Goal: Information Seeking & Learning: Learn about a topic

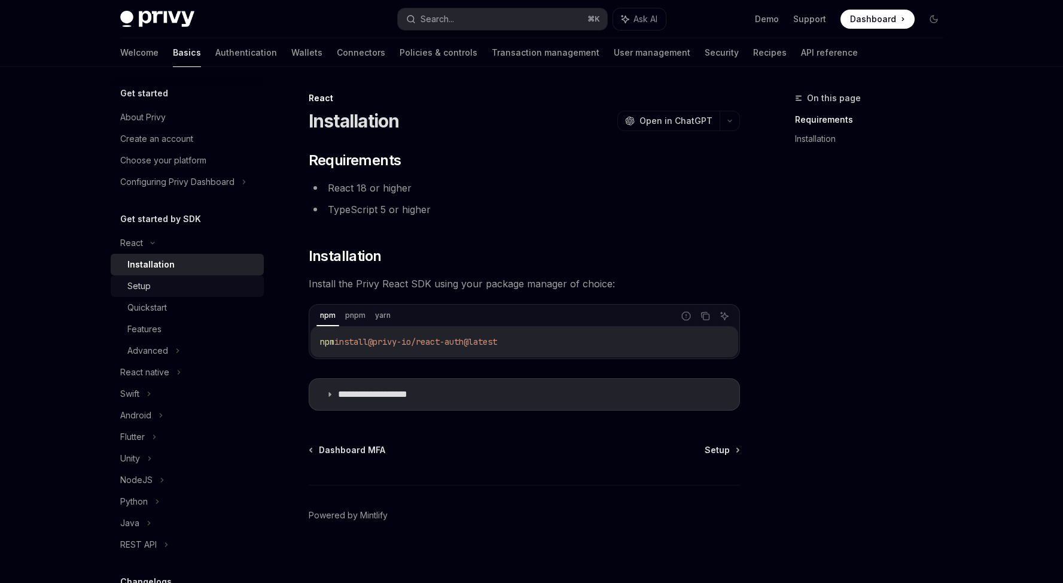
click at [155, 284] on div "Setup" at bounding box center [191, 286] width 129 height 14
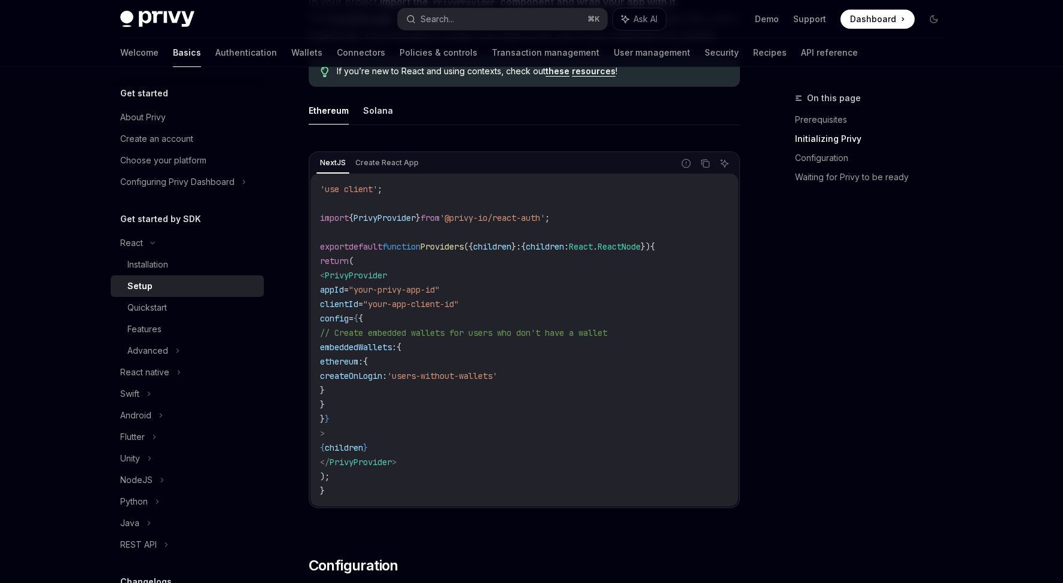
scroll to position [384, 0]
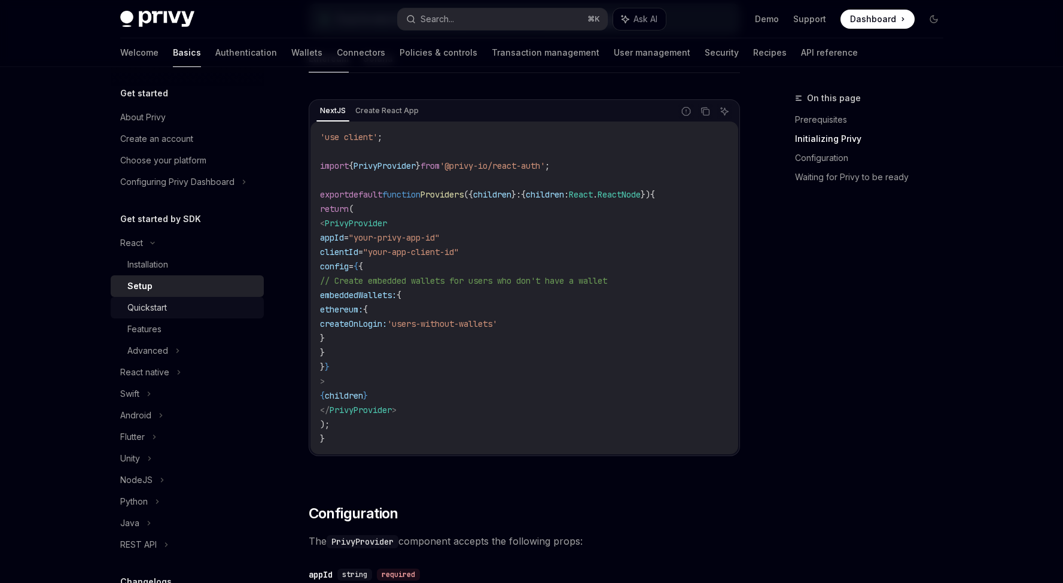
click at [223, 304] on div "Quickstart" at bounding box center [191, 307] width 129 height 14
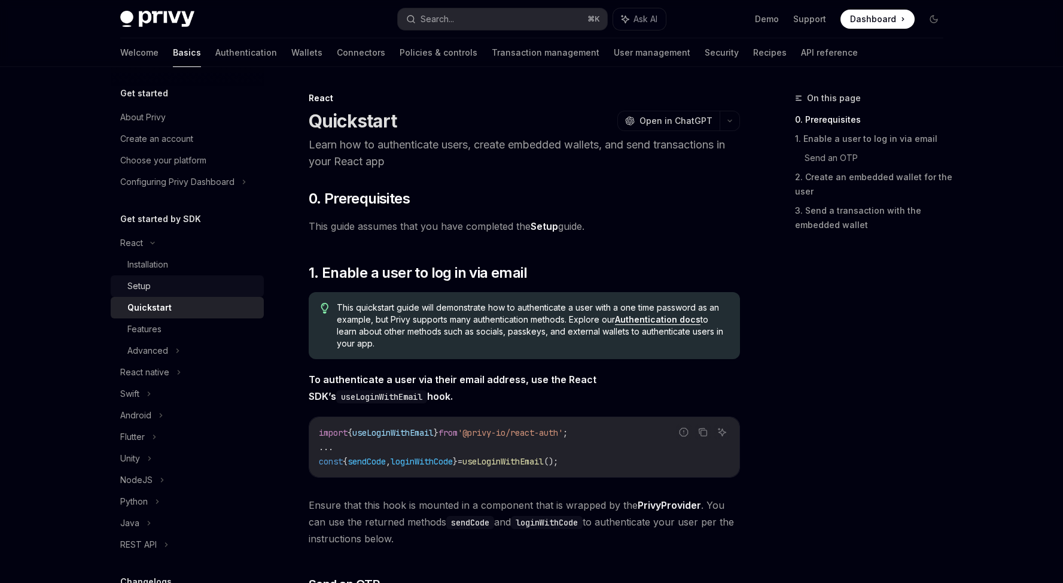
click at [223, 287] on div "Setup" at bounding box center [191, 286] width 129 height 14
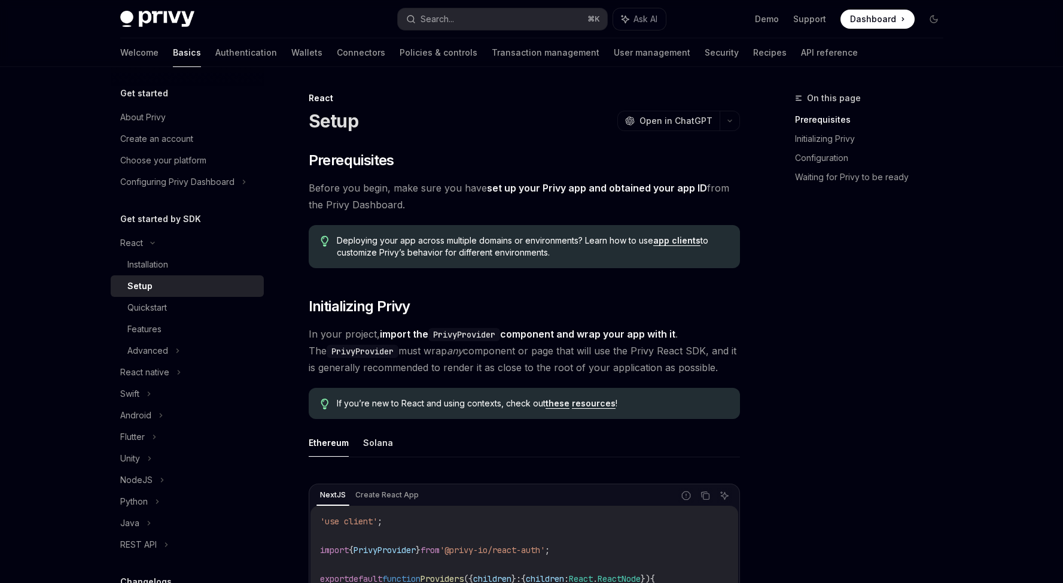
click at [866, 28] on span at bounding box center [877, 19] width 74 height 19
click at [197, 263] on div "Installation" at bounding box center [191, 264] width 129 height 14
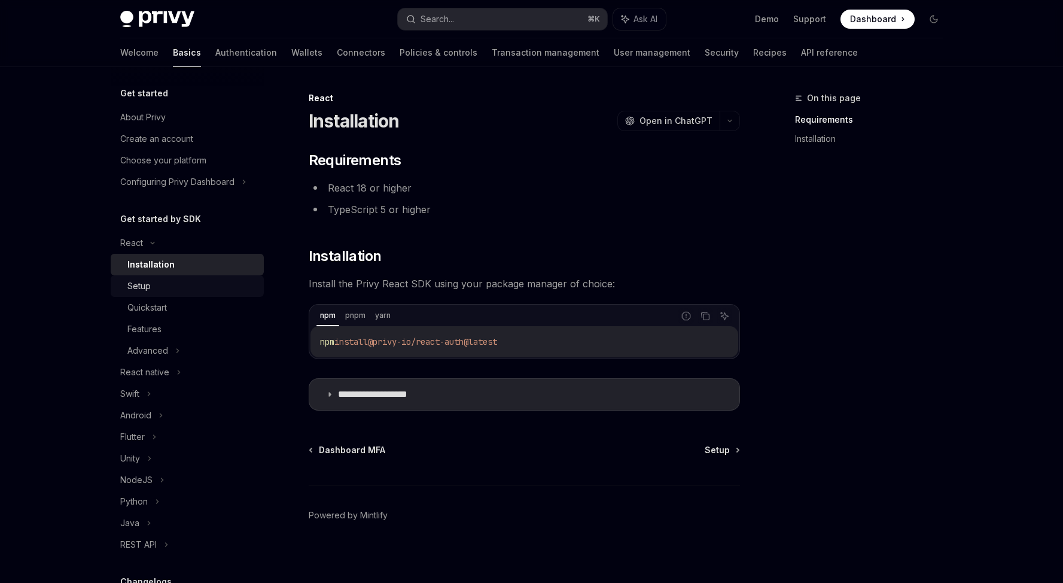
click at [194, 275] on link "Setup" at bounding box center [187, 286] width 153 height 22
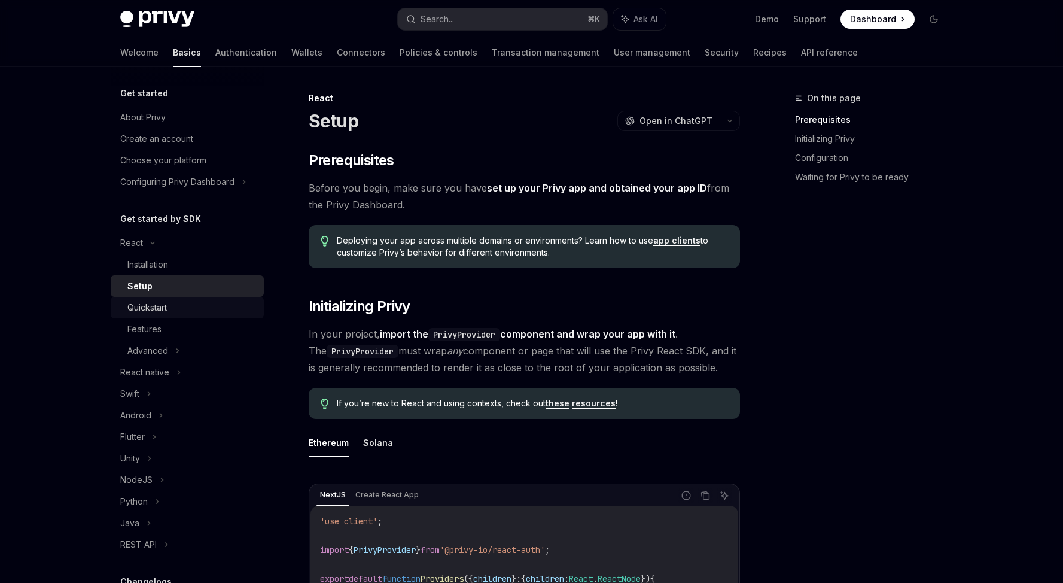
click at [194, 309] on div "Quickstart" at bounding box center [191, 307] width 129 height 14
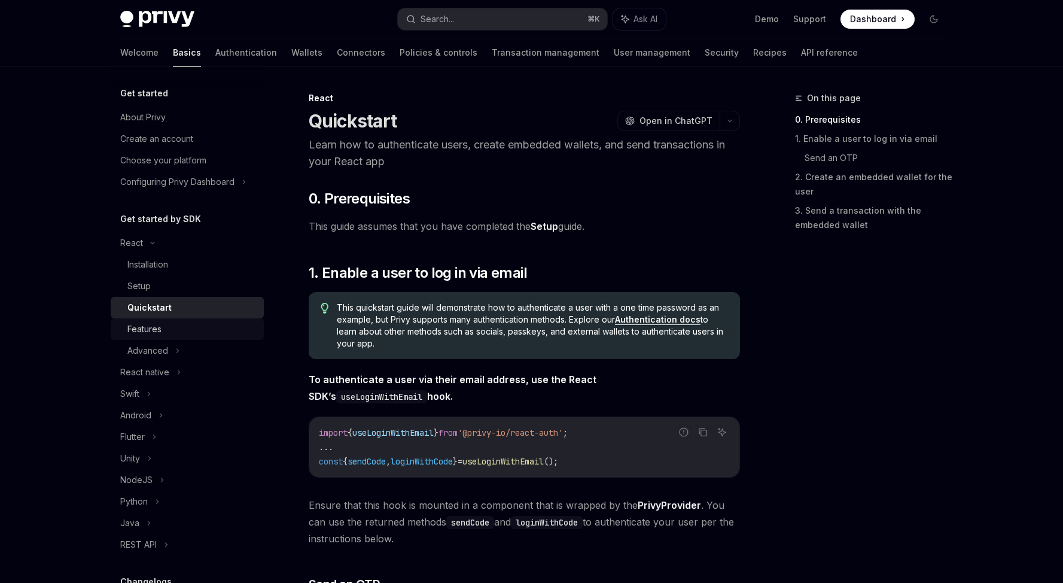
click at [137, 330] on div "Features" at bounding box center [144, 329] width 34 height 14
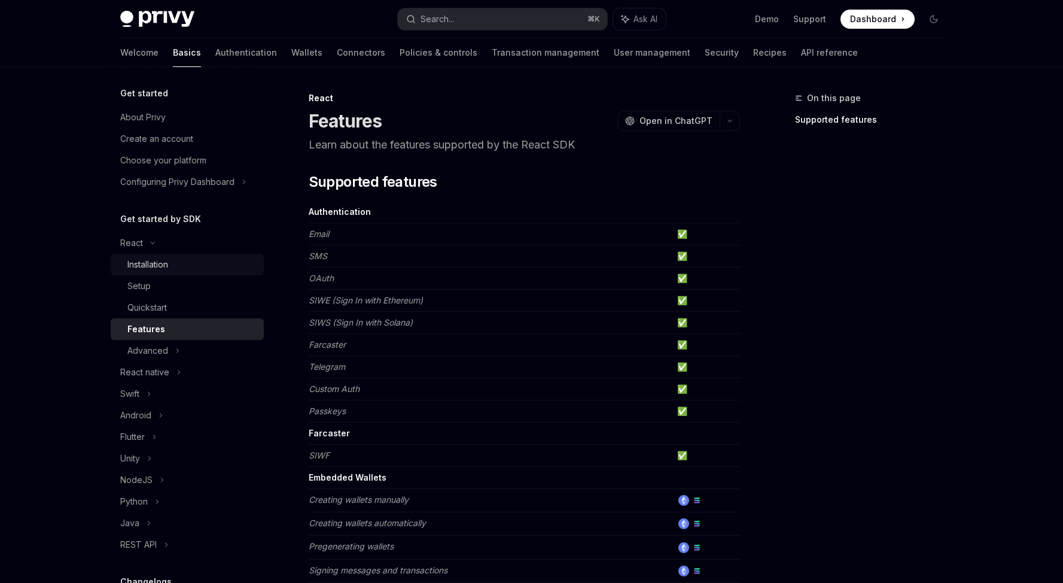
click at [183, 266] on div "Installation" at bounding box center [191, 264] width 129 height 14
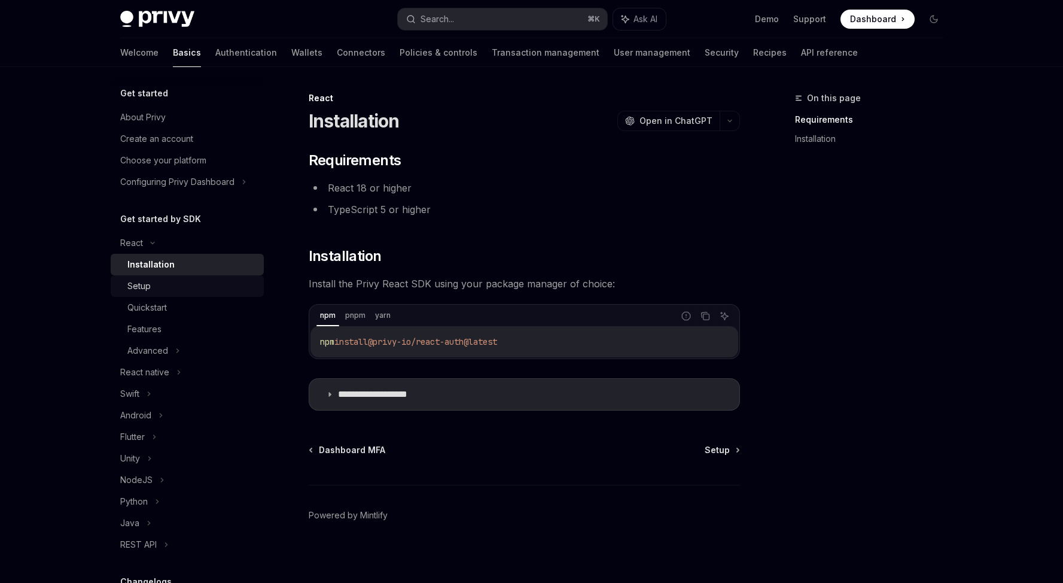
click at [182, 288] on div "Setup" at bounding box center [191, 286] width 129 height 14
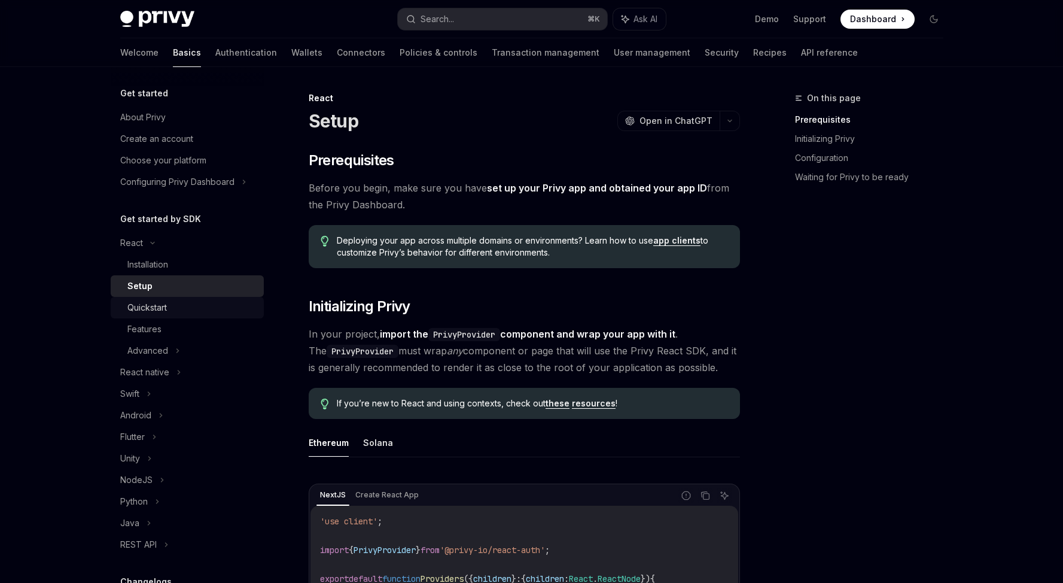
click at [186, 306] on div "Quickstart" at bounding box center [191, 307] width 129 height 14
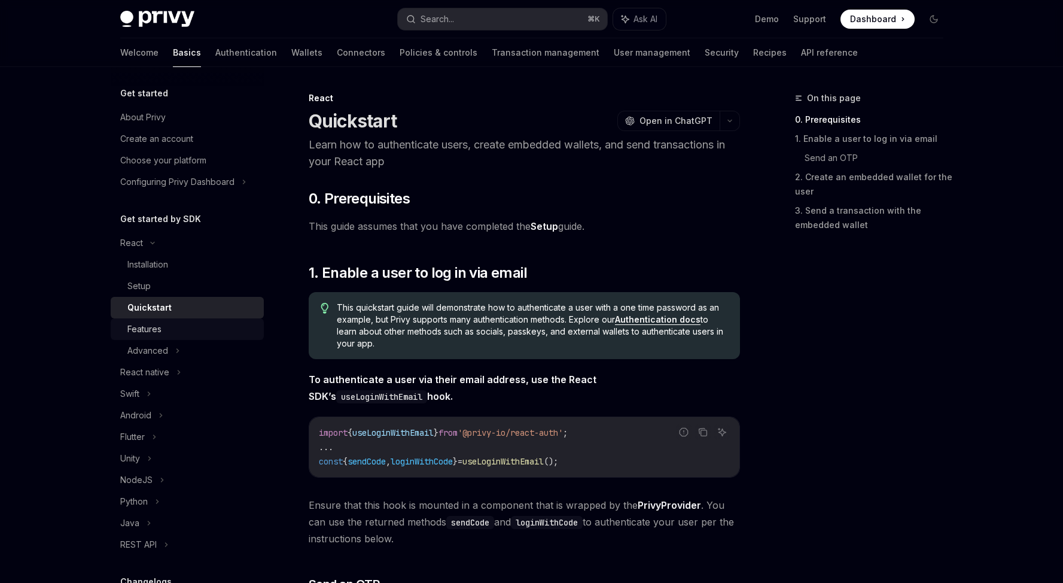
click at [184, 319] on link "Features" at bounding box center [187, 329] width 153 height 22
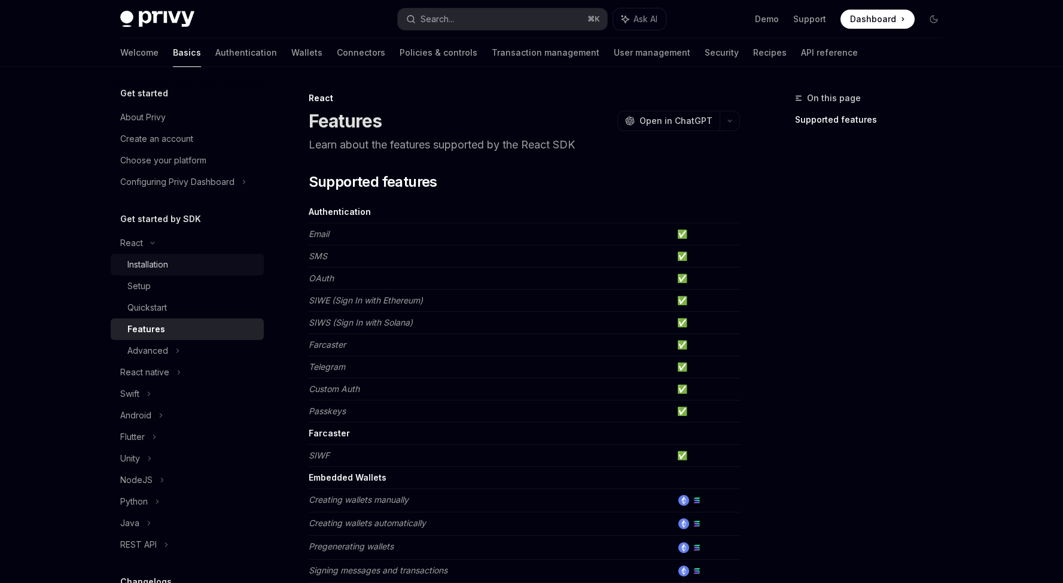
click at [193, 262] on div "Installation" at bounding box center [191, 264] width 129 height 14
type textarea "*"
